Goal: Check status: Check status

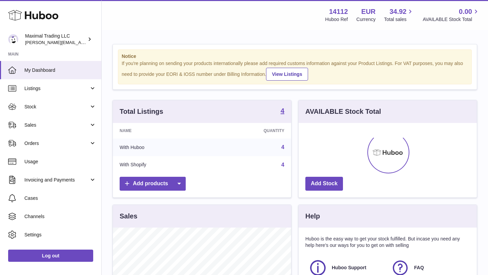
scroll to position [106, 178]
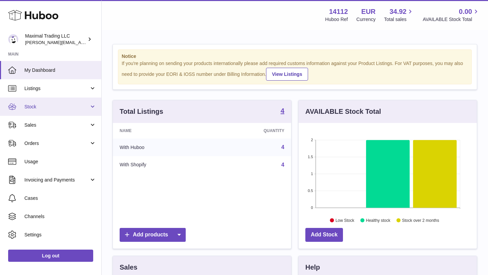
click at [50, 105] on span "Stock" at bounding box center [56, 107] width 65 height 6
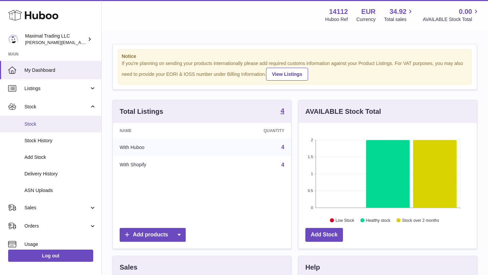
click at [43, 123] on span "Stock" at bounding box center [60, 124] width 72 height 6
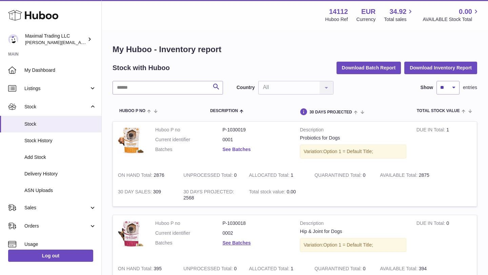
click at [229, 150] on link "See Batches" at bounding box center [237, 149] width 28 height 5
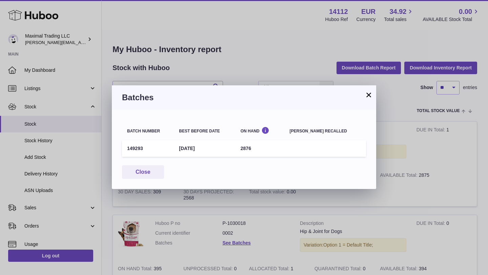
click at [367, 96] on button "×" at bounding box center [369, 95] width 8 height 8
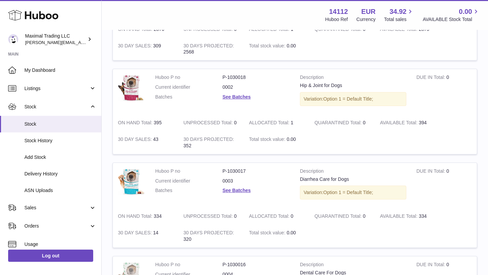
scroll to position [145, 0]
